Goal: Transaction & Acquisition: Purchase product/service

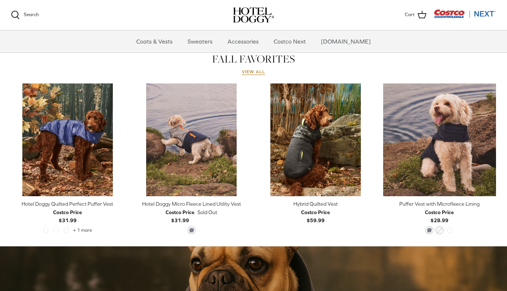
scroll to position [320, 0]
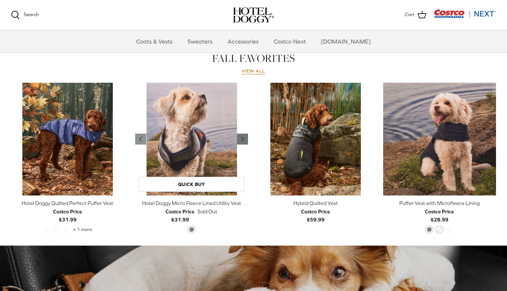
click at [242, 138] on polyline "Previous" at bounding box center [242, 139] width 2 height 4
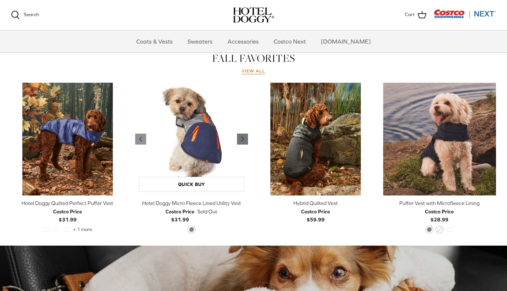
click at [242, 138] on polyline "Previous" at bounding box center [242, 139] width 2 height 4
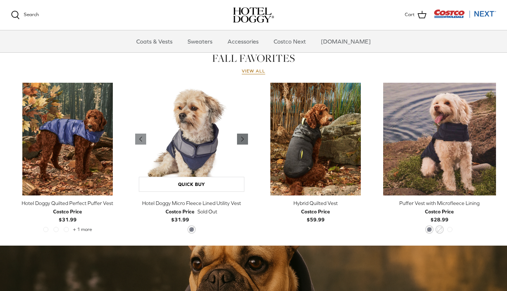
click at [242, 138] on polyline "Previous" at bounding box center [242, 139] width 2 height 4
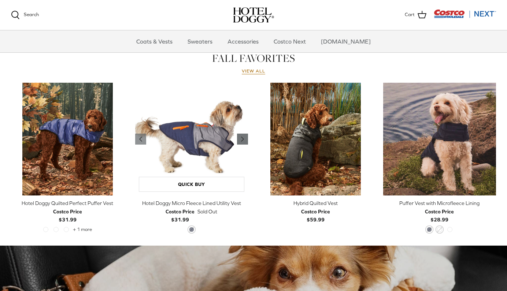
click at [242, 138] on polyline "Previous" at bounding box center [242, 139] width 2 height 4
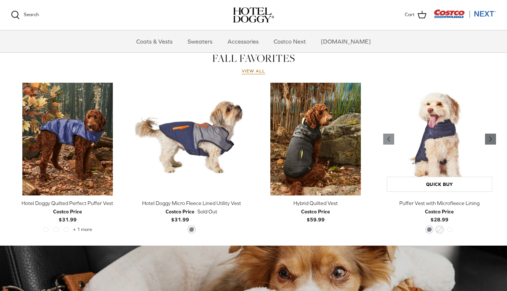
click at [490, 139] on polyline "Previous" at bounding box center [491, 139] width 2 height 4
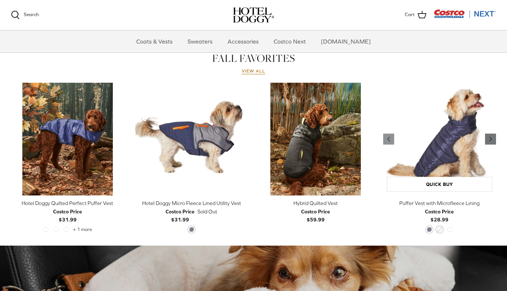
click at [490, 139] on polyline "Previous" at bounding box center [491, 139] width 2 height 4
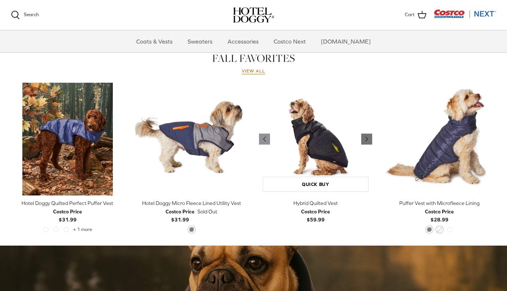
click at [366, 137] on icon "Right" at bounding box center [366, 139] width 9 height 9
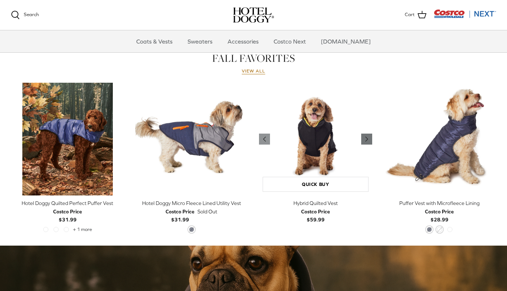
click at [366, 137] on icon "Right" at bounding box center [366, 139] width 9 height 9
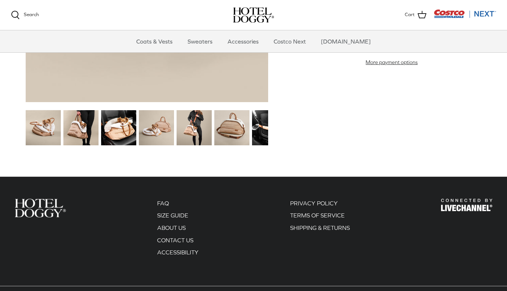
scroll to position [909, 0]
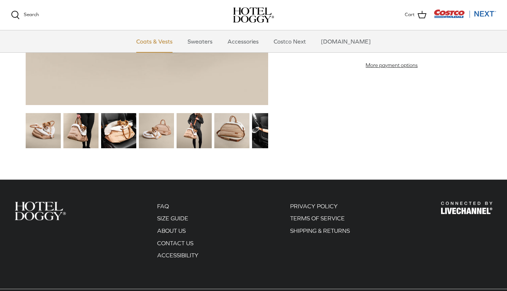
click at [167, 41] on link "Coats & Vests" at bounding box center [154, 41] width 49 height 22
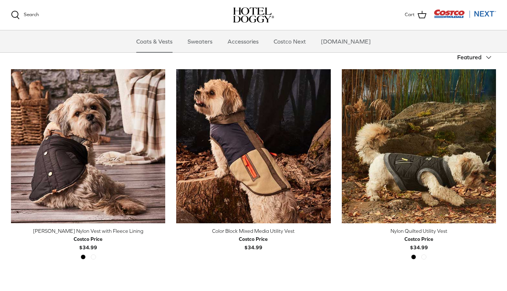
scroll to position [169, 0]
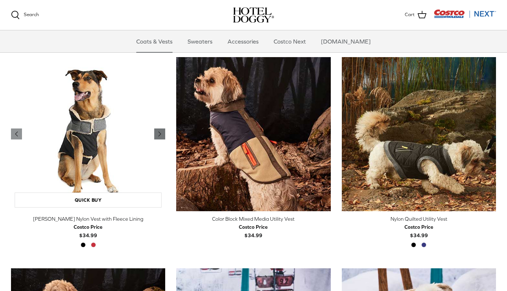
click at [160, 135] on icon "Right" at bounding box center [159, 134] width 9 height 9
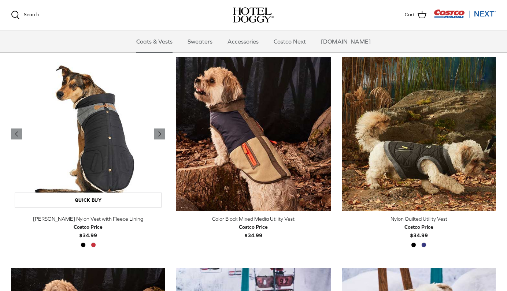
click at [121, 145] on img "Melton Nylon Vest with Fleece Lining" at bounding box center [88, 134] width 154 height 154
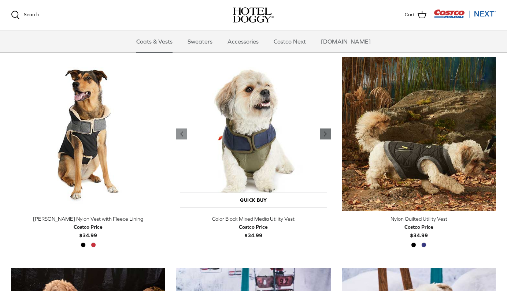
click at [326, 134] on polyline "Previous" at bounding box center [325, 134] width 2 height 4
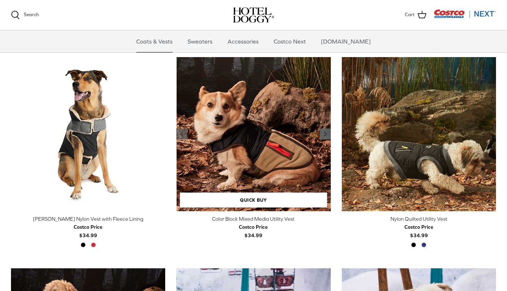
click at [326, 134] on polyline "Previous" at bounding box center [325, 134] width 2 height 4
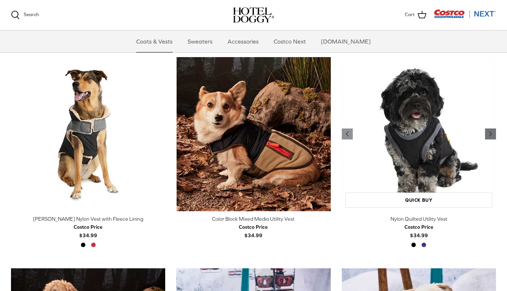
click at [492, 132] on icon "Right" at bounding box center [490, 134] width 9 height 9
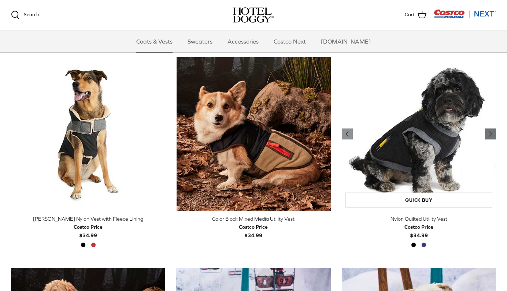
click at [492, 132] on icon "Right" at bounding box center [490, 134] width 9 height 9
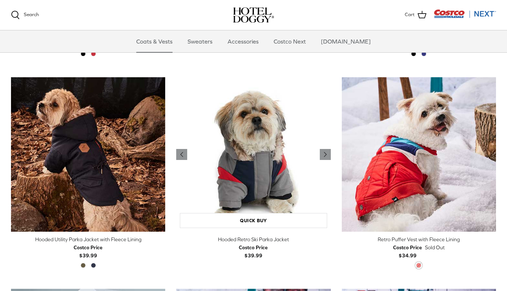
scroll to position [361, 0]
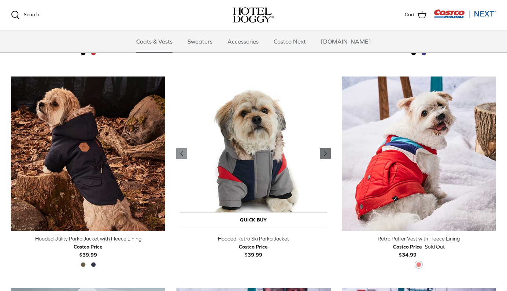
click at [325, 151] on icon "Right" at bounding box center [325, 154] width 9 height 9
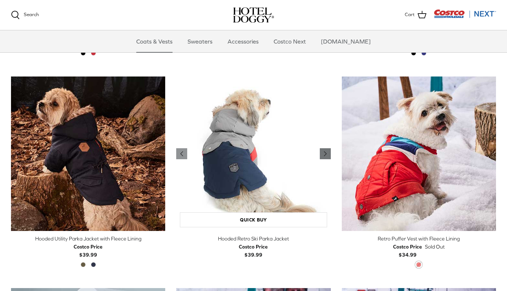
click at [325, 151] on icon "Right" at bounding box center [325, 154] width 9 height 9
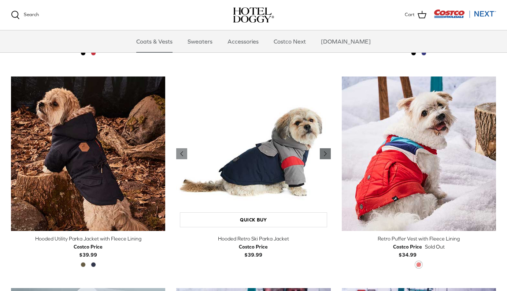
click at [325, 151] on icon "Right" at bounding box center [325, 154] width 9 height 9
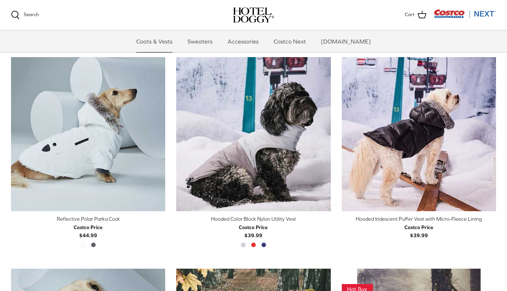
scroll to position [597, 0]
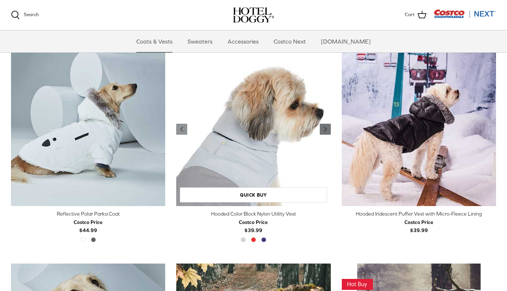
click at [328, 128] on icon "Right" at bounding box center [325, 129] width 9 height 9
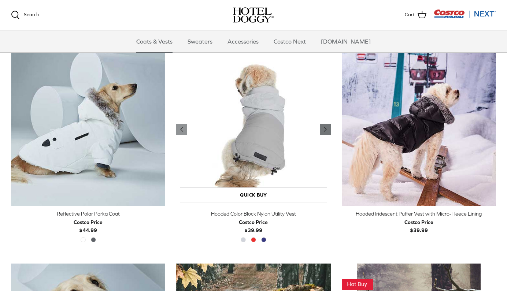
click at [328, 128] on icon "Right" at bounding box center [325, 129] width 9 height 9
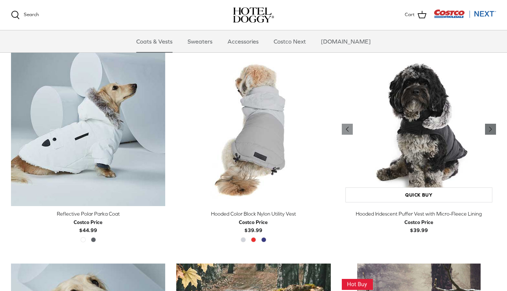
click at [492, 129] on icon "Right" at bounding box center [490, 129] width 9 height 9
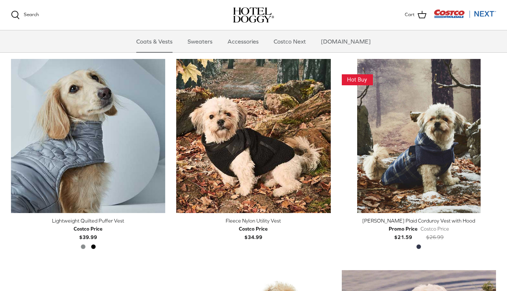
scroll to position [804, 0]
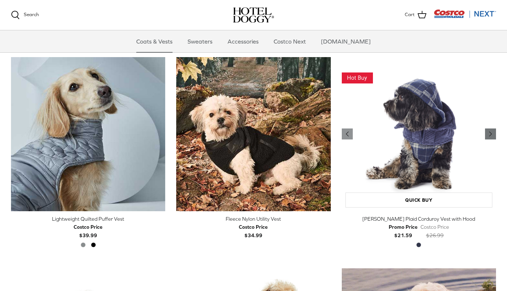
click at [491, 130] on icon "Right" at bounding box center [490, 134] width 9 height 9
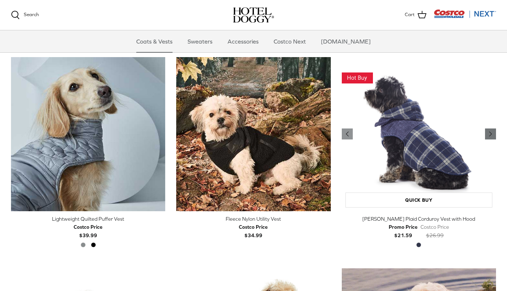
click at [491, 130] on icon "Right" at bounding box center [490, 134] width 9 height 9
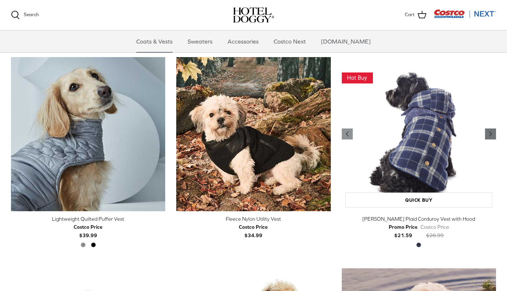
click at [491, 130] on icon "Right" at bounding box center [490, 134] width 9 height 9
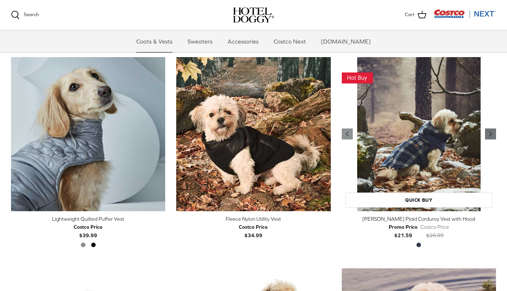
click at [491, 130] on icon "Right" at bounding box center [490, 134] width 9 height 9
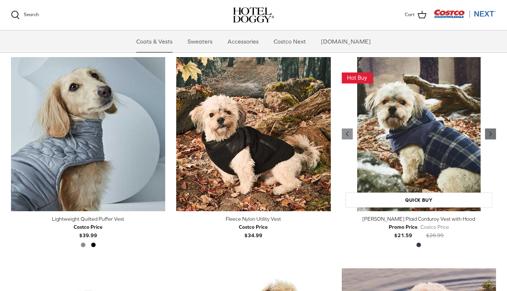
click at [491, 130] on icon "Right" at bounding box center [490, 134] width 9 height 9
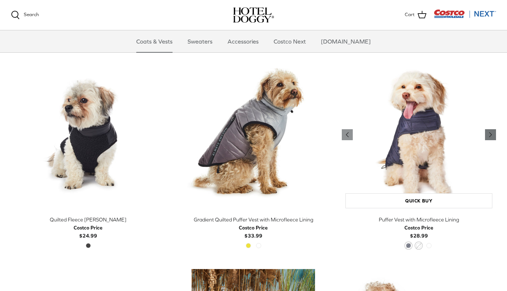
scroll to position [1015, 0]
click at [493, 131] on icon "Right" at bounding box center [490, 135] width 9 height 9
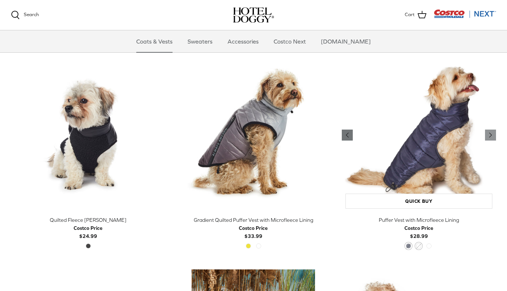
click at [347, 133] on polyline "Previous" at bounding box center [347, 135] width 2 height 4
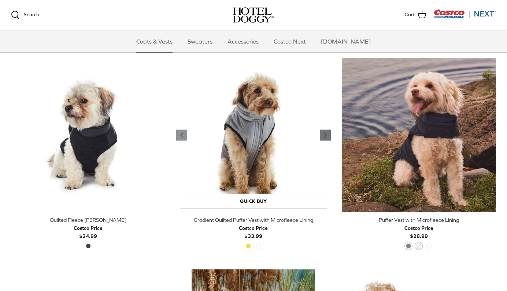
click at [323, 131] on icon "Right" at bounding box center [325, 135] width 9 height 9
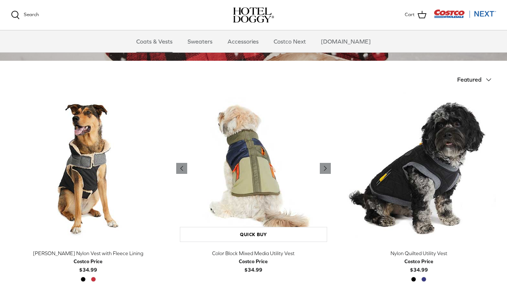
scroll to position [134, 0]
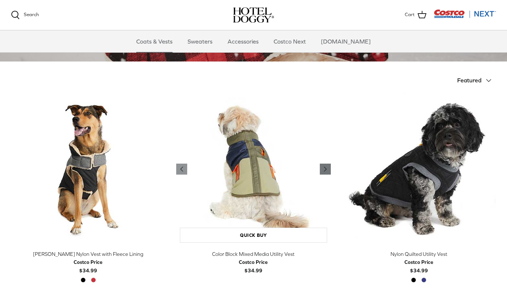
click at [325, 167] on icon "Right" at bounding box center [325, 169] width 9 height 9
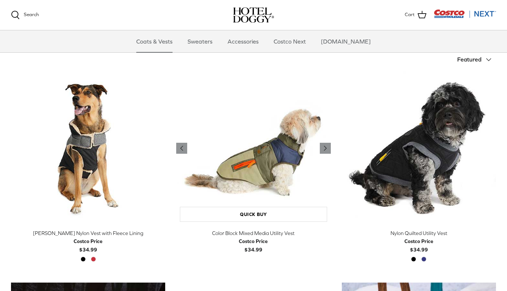
scroll to position [157, 0]
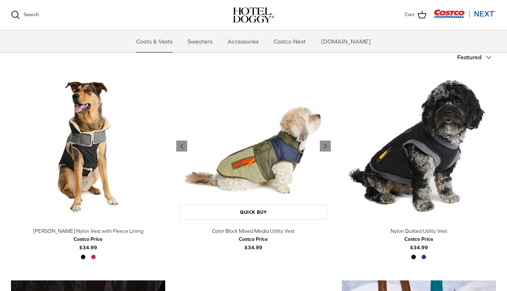
click at [241, 170] on img "Color Block Mixed Media Utility Vest" at bounding box center [253, 146] width 154 height 154
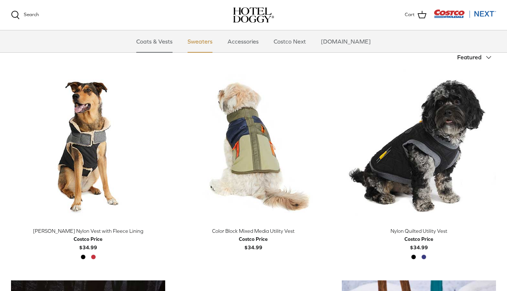
click at [210, 36] on link "Sweaters" at bounding box center [200, 41] width 38 height 22
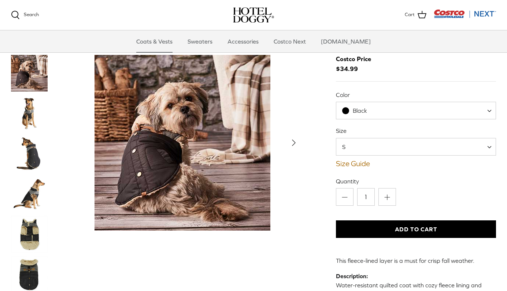
scroll to position [59, 0]
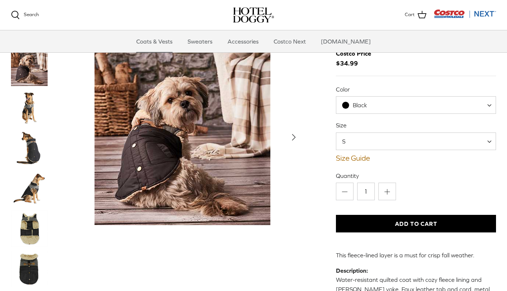
click at [30, 130] on img "Thumbnail Link" at bounding box center [29, 148] width 37 height 37
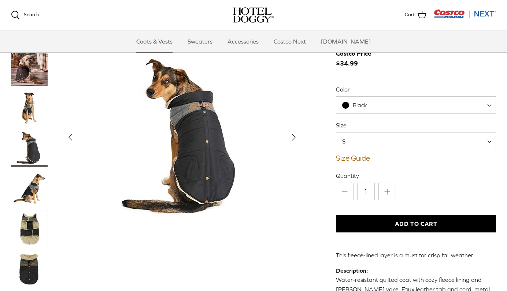
click at [294, 132] on icon "Right" at bounding box center [294, 138] width 12 height 12
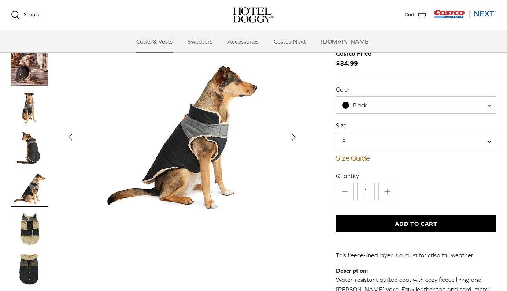
click at [294, 132] on icon "Right" at bounding box center [294, 138] width 12 height 12
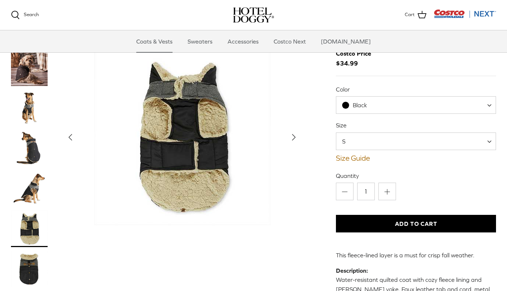
click at [294, 132] on icon "Right" at bounding box center [294, 138] width 12 height 12
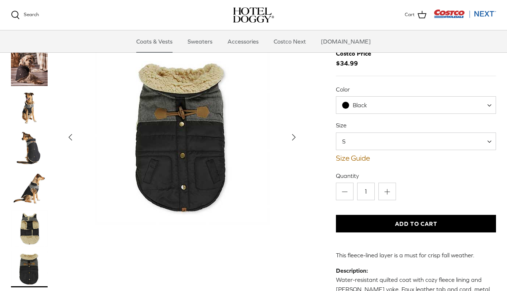
click at [294, 132] on icon "Right" at bounding box center [294, 138] width 12 height 12
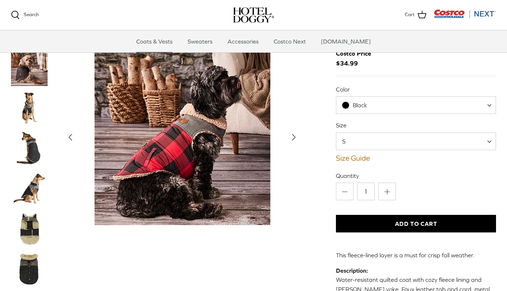
click at [294, 132] on icon "Right" at bounding box center [294, 138] width 12 height 12
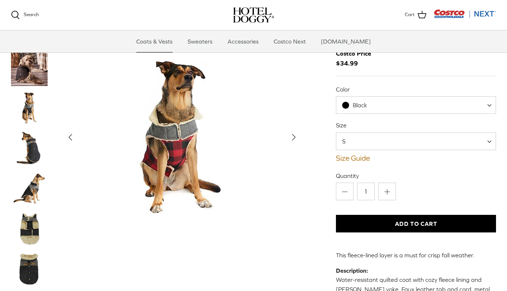
click at [294, 132] on icon "Right" at bounding box center [294, 138] width 12 height 12
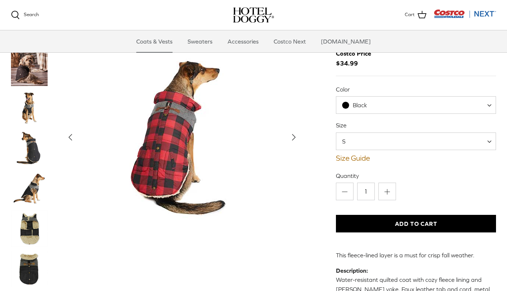
click at [366, 102] on span "Black" at bounding box center [360, 105] width 14 height 7
click at [21, 251] on img "Thumbnail Link" at bounding box center [29, 269] width 37 height 37
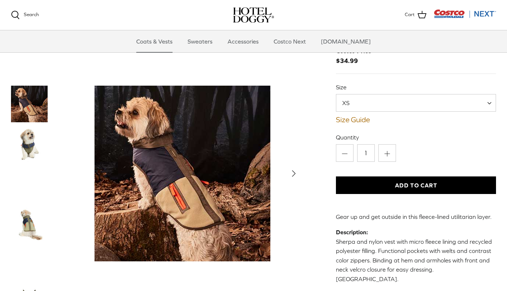
scroll to position [54, 0]
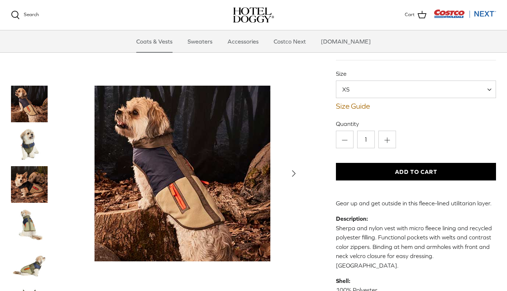
click at [35, 142] on img "Thumbnail Link" at bounding box center [29, 144] width 37 height 37
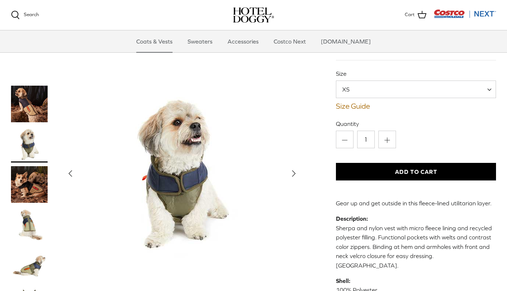
click at [34, 174] on img "Thumbnail Link" at bounding box center [29, 184] width 37 height 37
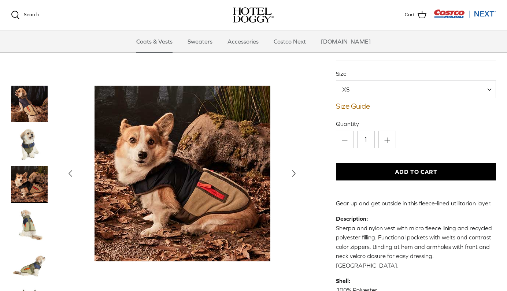
click at [32, 229] on img "Thumbnail Link" at bounding box center [29, 225] width 37 height 37
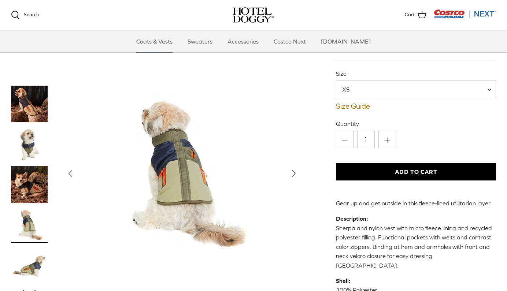
click at [33, 259] on img "Thumbnail Link" at bounding box center [29, 265] width 37 height 37
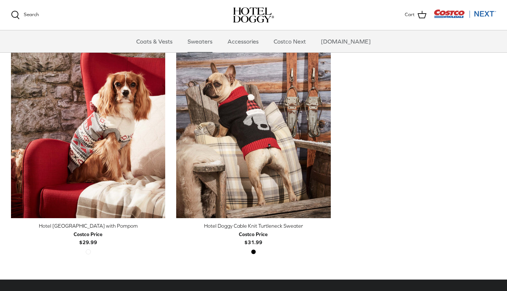
scroll to position [201, 0]
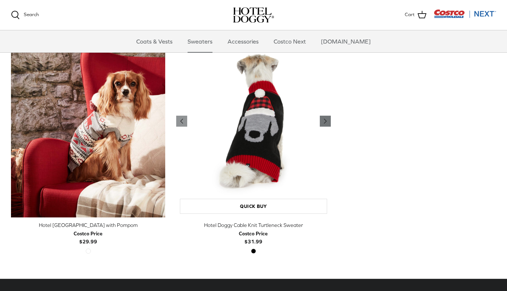
click at [329, 117] on icon "Right" at bounding box center [325, 121] width 9 height 9
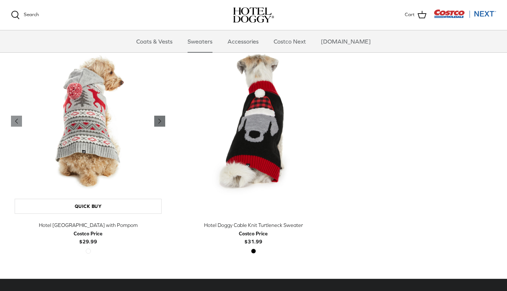
click at [159, 123] on icon "Right" at bounding box center [159, 121] width 9 height 9
click at [249, 44] on link "Accessories" at bounding box center [243, 41] width 44 height 22
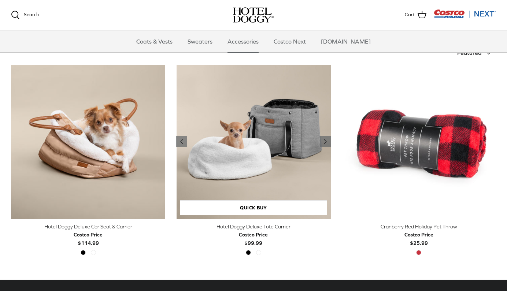
scroll to position [151, 0]
